Goal: Find specific page/section: Find specific page/section

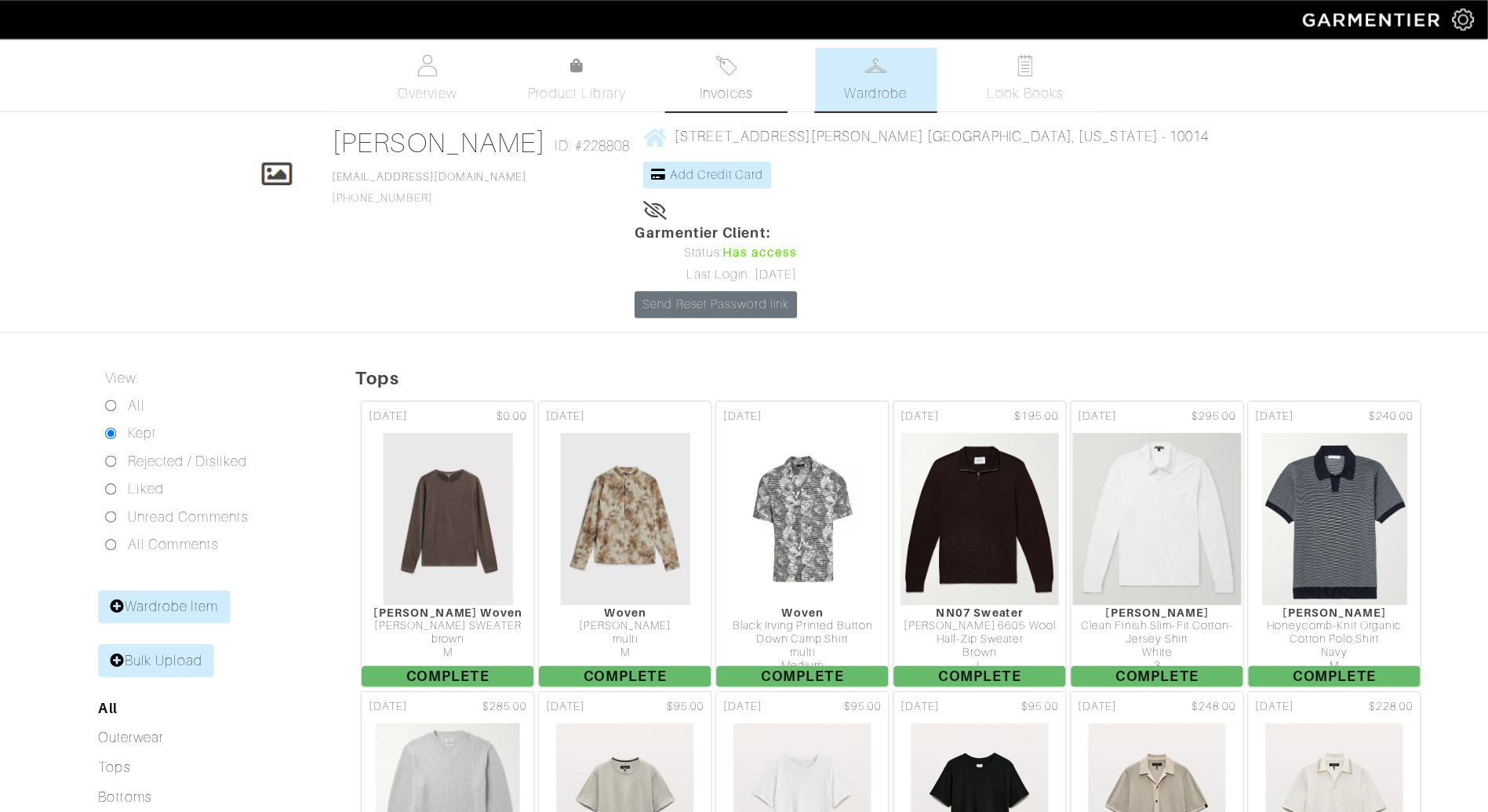
click at [783, 92] on span "Invoices" at bounding box center [800, 84] width 47 height 19
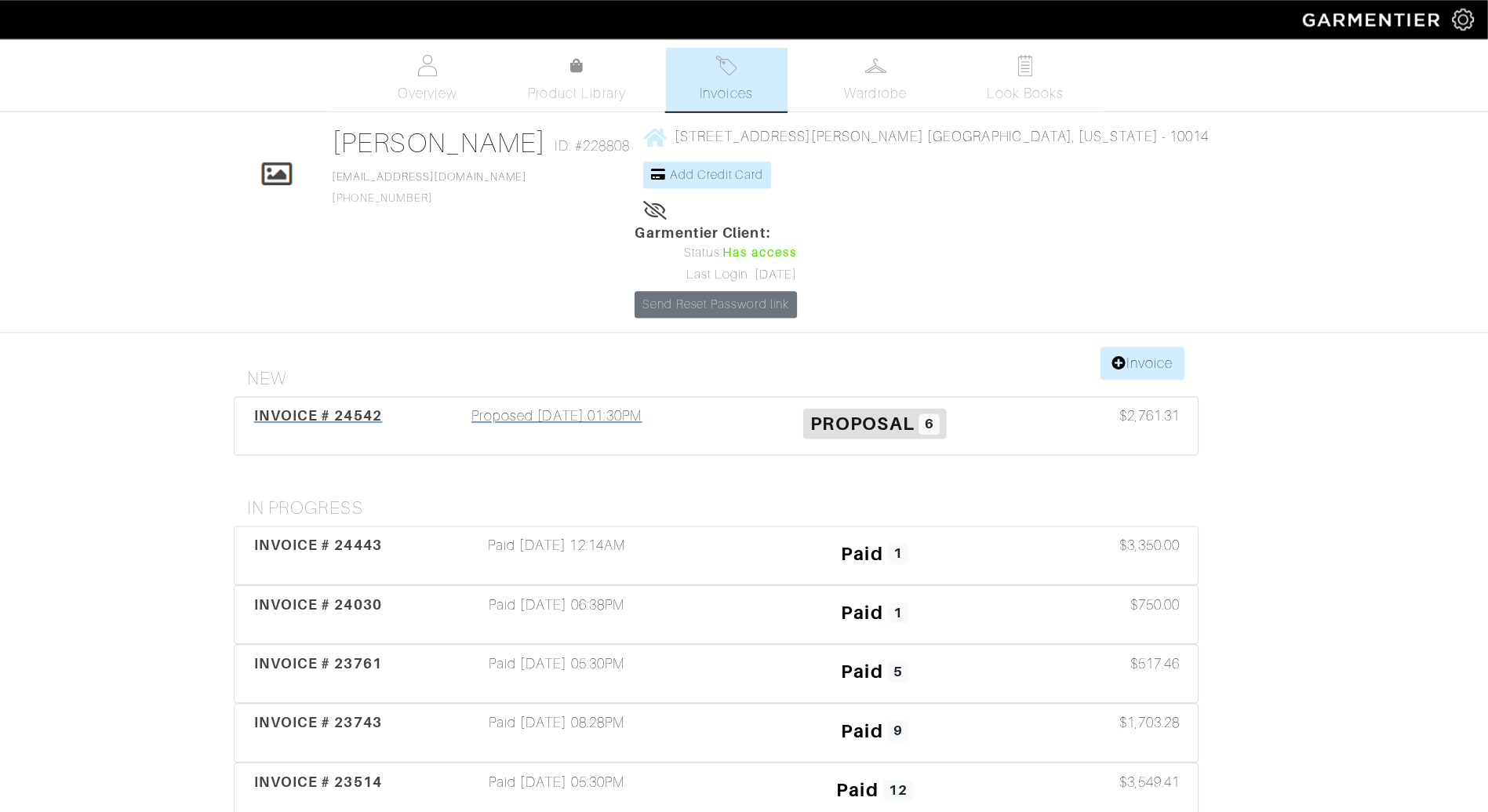
click at [732, 366] on div "Proposed 09/10/25 01:30PM" at bounding box center [648, 384] width 287 height 36
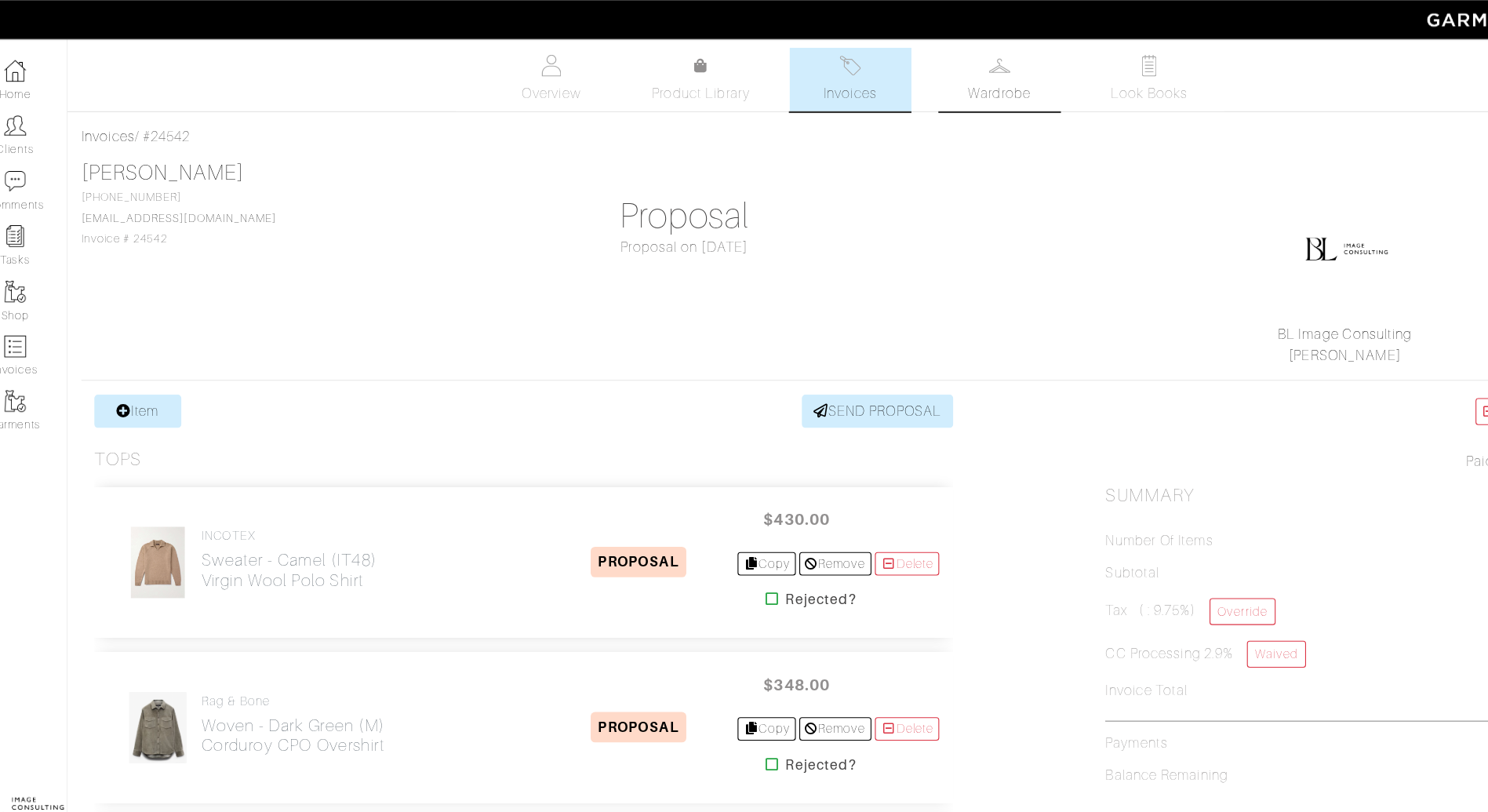
click at [927, 78] on span "Wardrobe" at bounding box center [935, 84] width 57 height 19
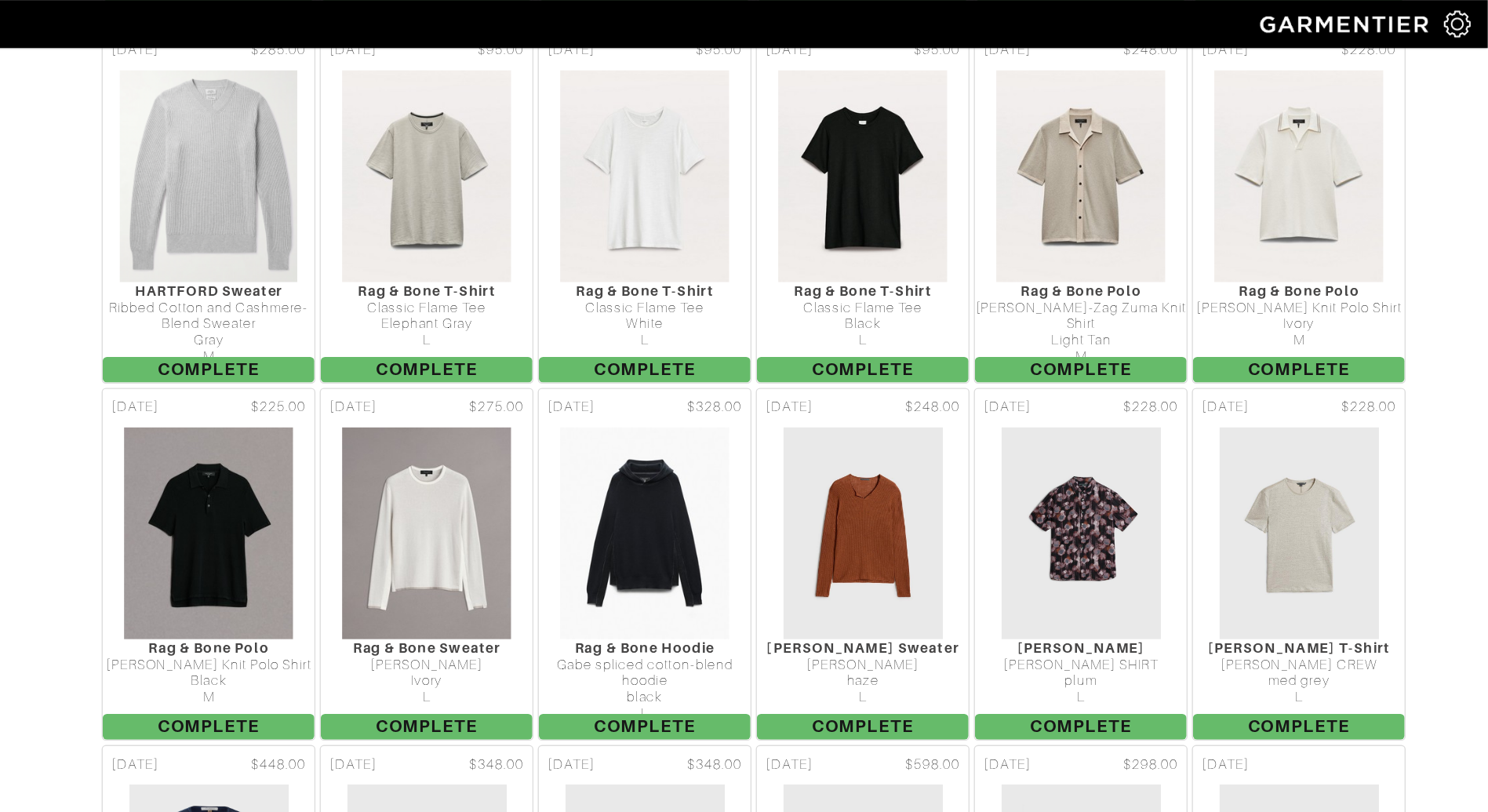
scroll to position [600, 0]
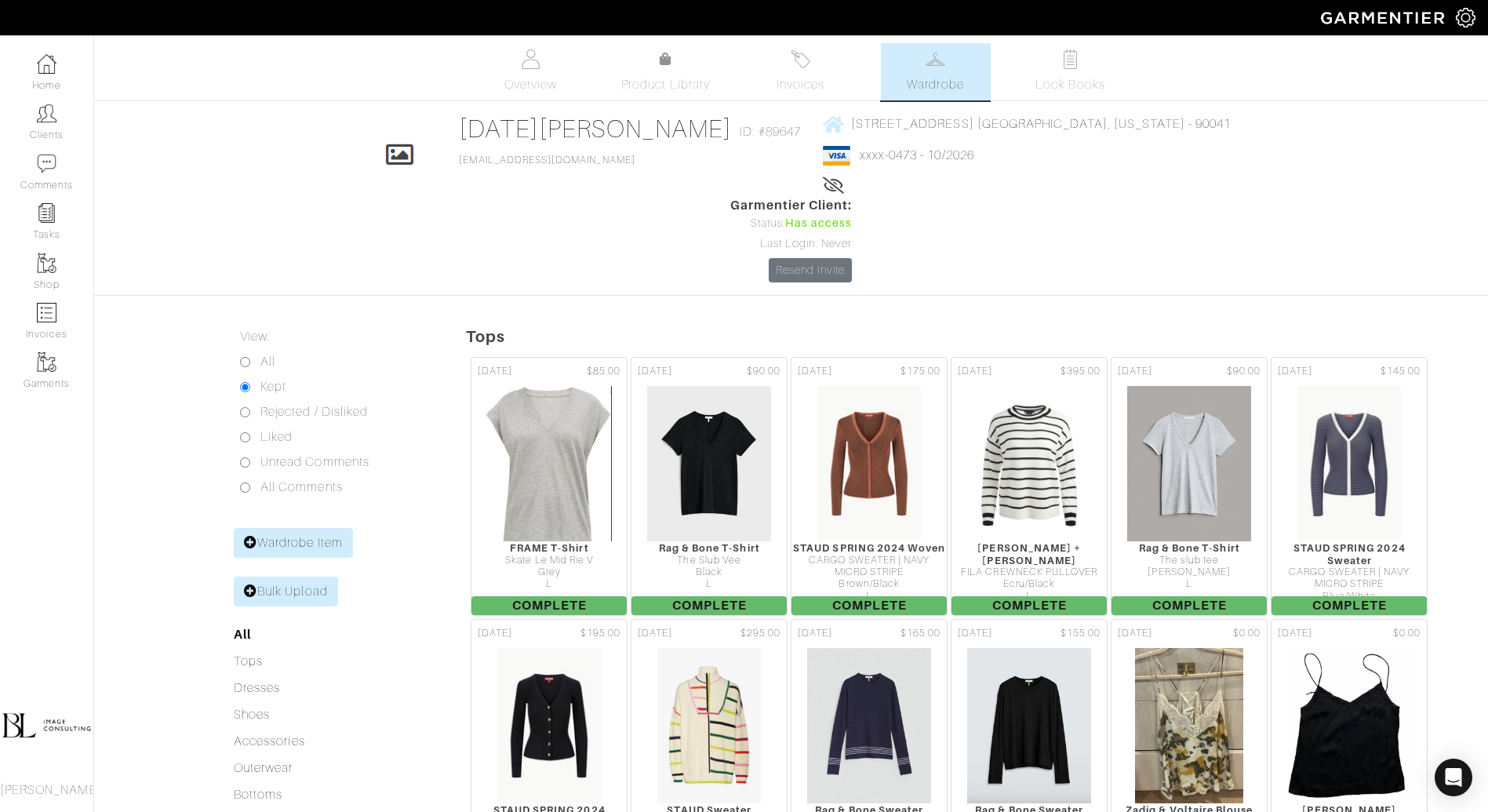
scroll to position [4274, 0]
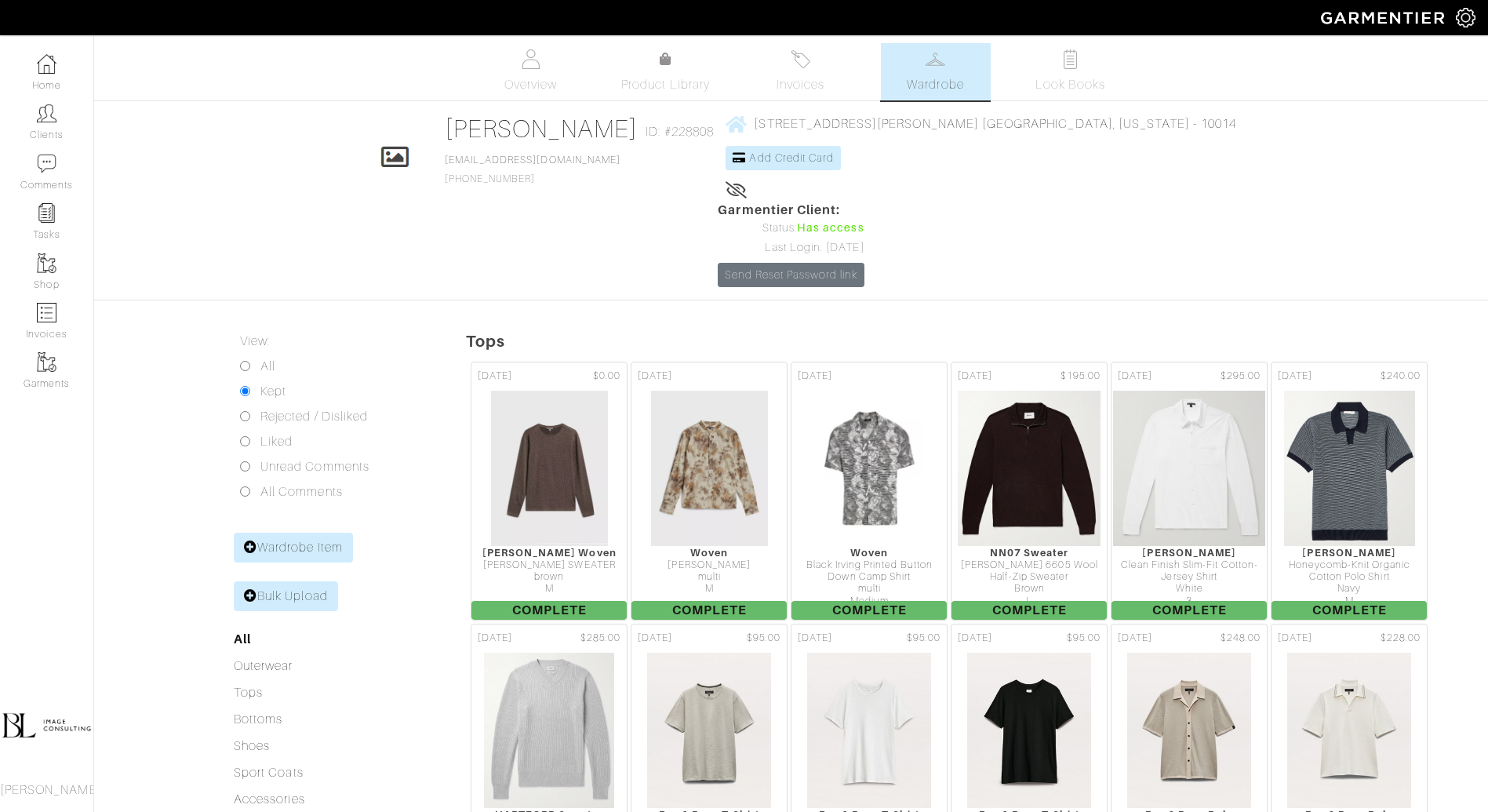
scroll to position [5395, 0]
